Goal: Contribute content: Contribute content

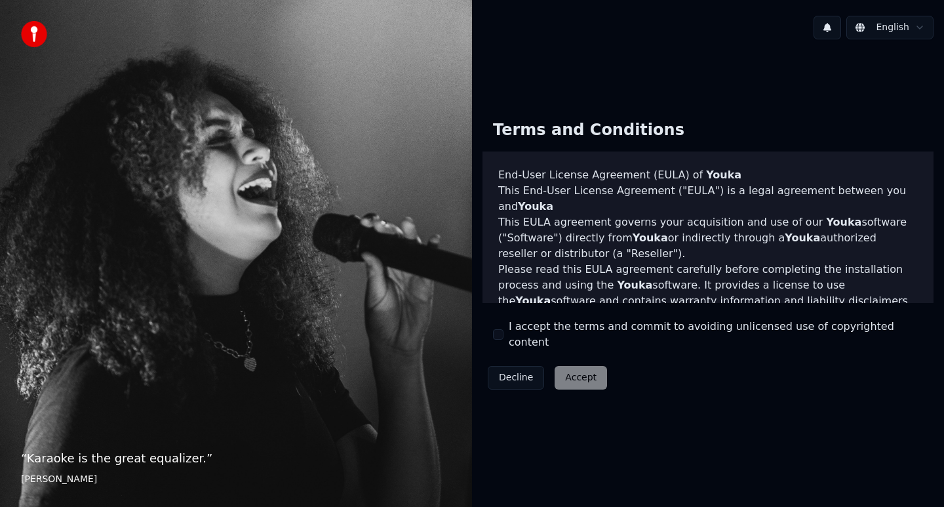
click at [581, 370] on div "Decline Accept" at bounding box center [548, 378] width 130 height 34
click at [496, 334] on button "I accept the terms and commit to avoiding unlicensed use of copyrighted content" at bounding box center [498, 334] width 10 height 10
click at [578, 368] on button "Accept" at bounding box center [581, 378] width 52 height 24
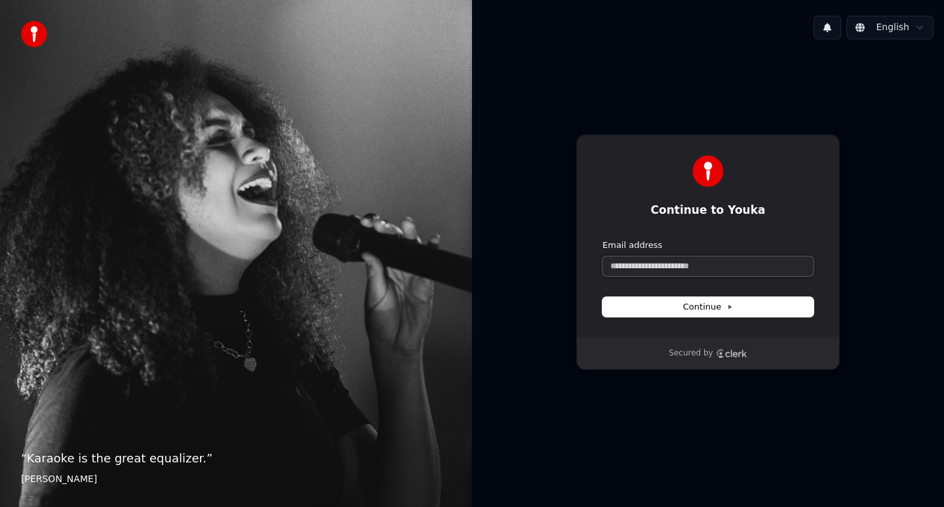
click at [698, 268] on input "Email address" at bounding box center [708, 266] width 211 height 20
click at [745, 300] on button "Continue" at bounding box center [708, 307] width 211 height 20
type input "**********"
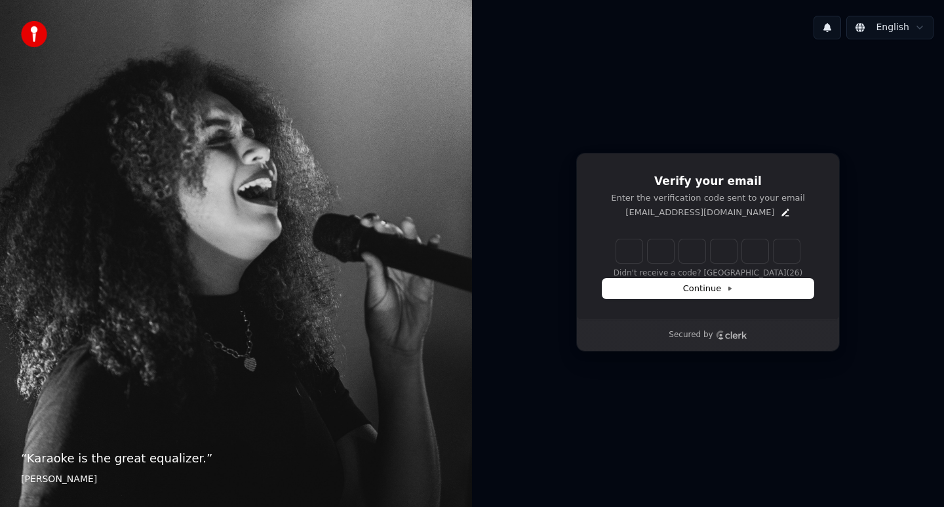
click at [637, 256] on input "Enter verification code" at bounding box center [708, 251] width 184 height 24
paste input "******"
type input "******"
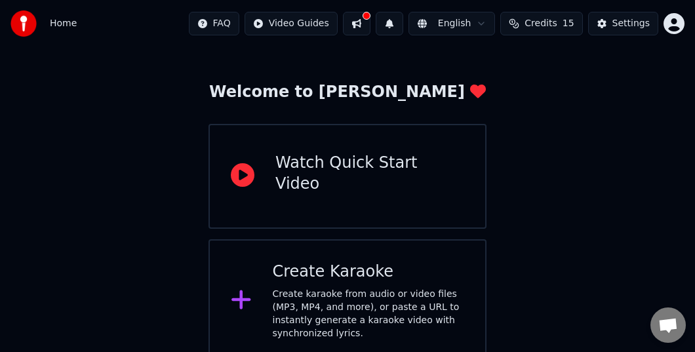
scroll to position [54, 0]
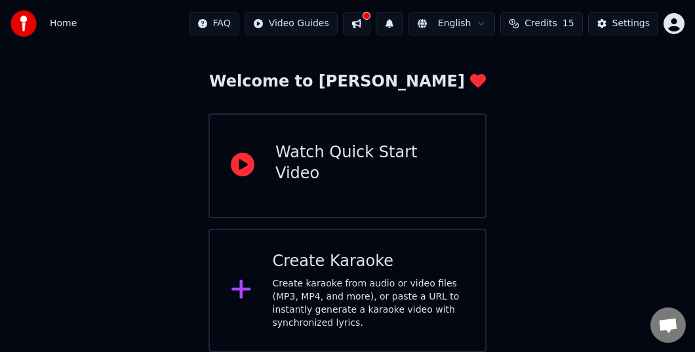
click at [255, 291] on div at bounding box center [246, 290] width 31 height 26
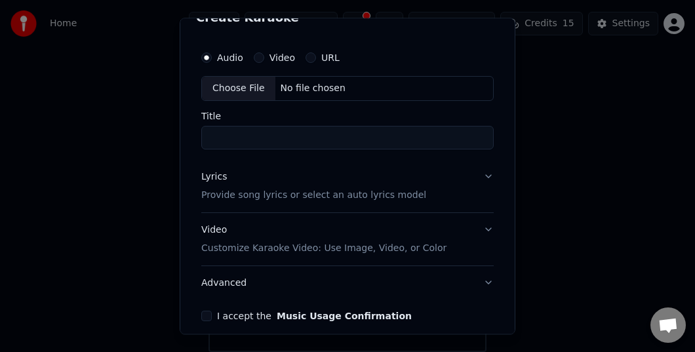
scroll to position [15, 0]
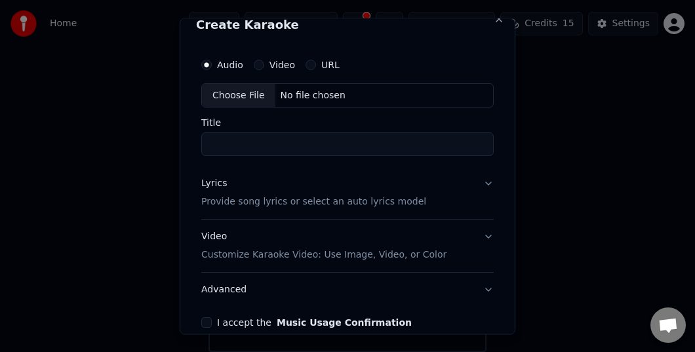
click at [252, 99] on div "Choose File" at bounding box center [238, 96] width 73 height 24
click at [276, 140] on input "Title" at bounding box center [347, 145] width 292 height 24
click at [228, 86] on div "Choose File" at bounding box center [238, 96] width 73 height 24
click at [262, 65] on button "Video" at bounding box center [259, 65] width 10 height 10
click at [245, 92] on div "Choose File" at bounding box center [238, 96] width 73 height 24
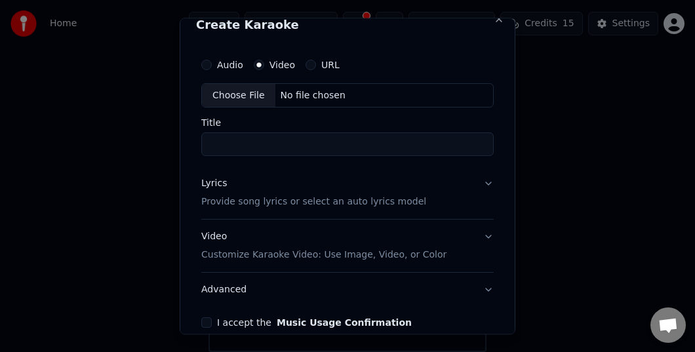
click at [315, 66] on div "URL" at bounding box center [323, 65] width 34 height 10
click at [237, 62] on label "Audio" at bounding box center [230, 64] width 26 height 9
click at [212, 62] on button "Audio" at bounding box center [206, 65] width 10 height 10
click at [239, 94] on div "Choose File" at bounding box center [238, 96] width 73 height 24
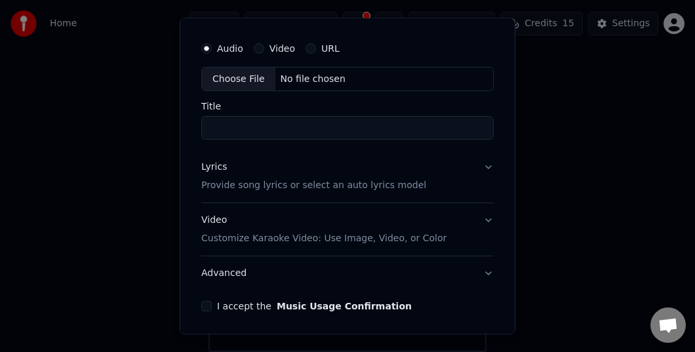
scroll to position [34, 0]
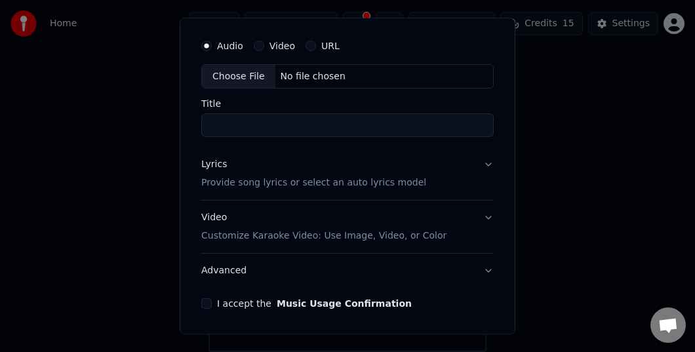
click at [393, 130] on input "Title" at bounding box center [347, 126] width 292 height 24
click at [336, 148] on button "Lyrics Provide song lyrics or select an auto lyrics model" at bounding box center [347, 174] width 292 height 52
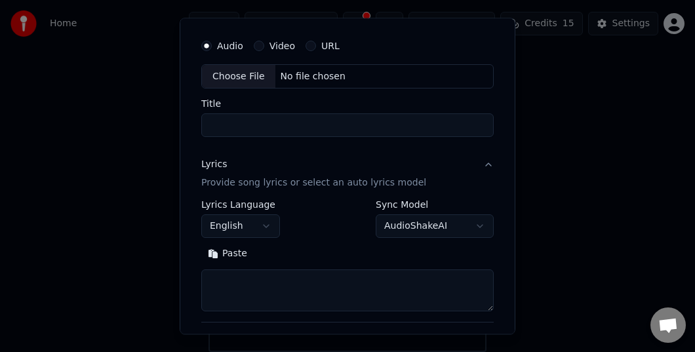
click at [262, 46] on button "Video" at bounding box center [259, 46] width 10 height 10
